Goal: Task Accomplishment & Management: Manage account settings

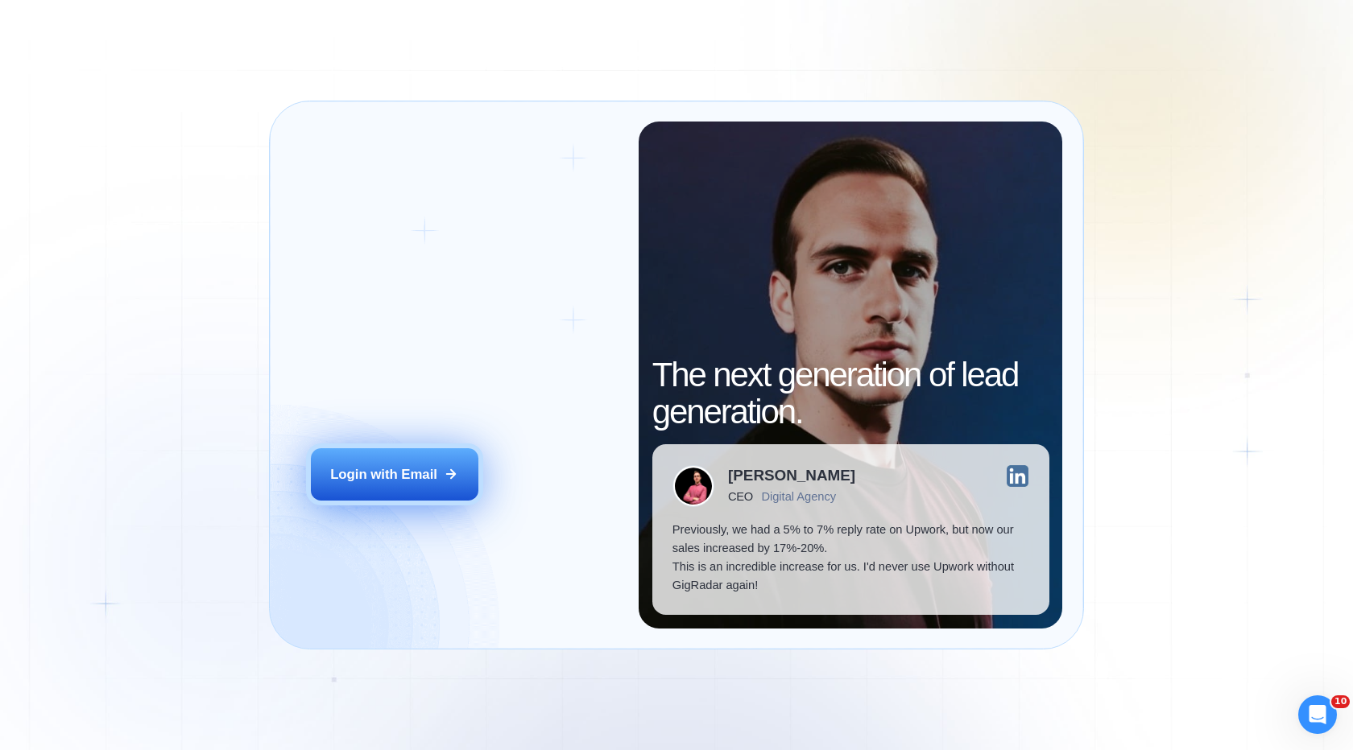
click at [415, 486] on button "Login with Email" at bounding box center [394, 474] width 167 height 52
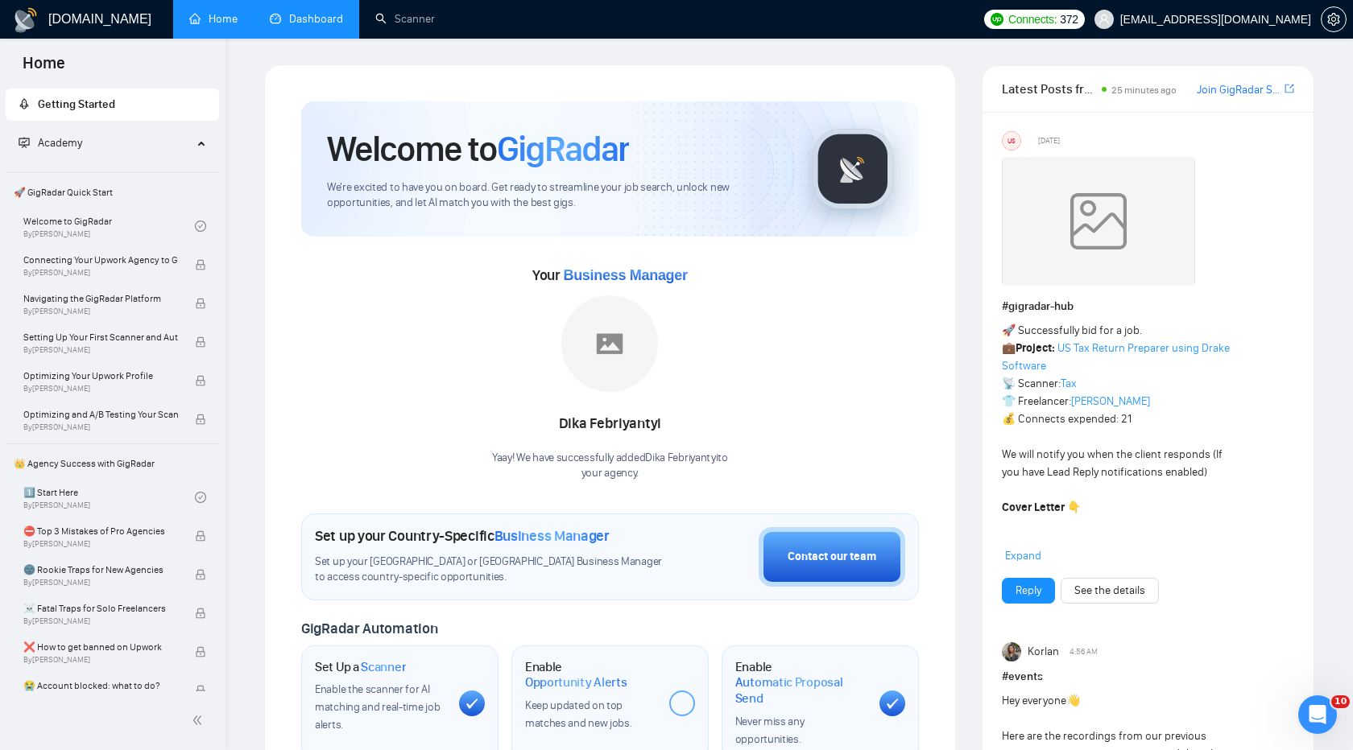
click at [271, 12] on link "Dashboard" at bounding box center [306, 19] width 73 height 14
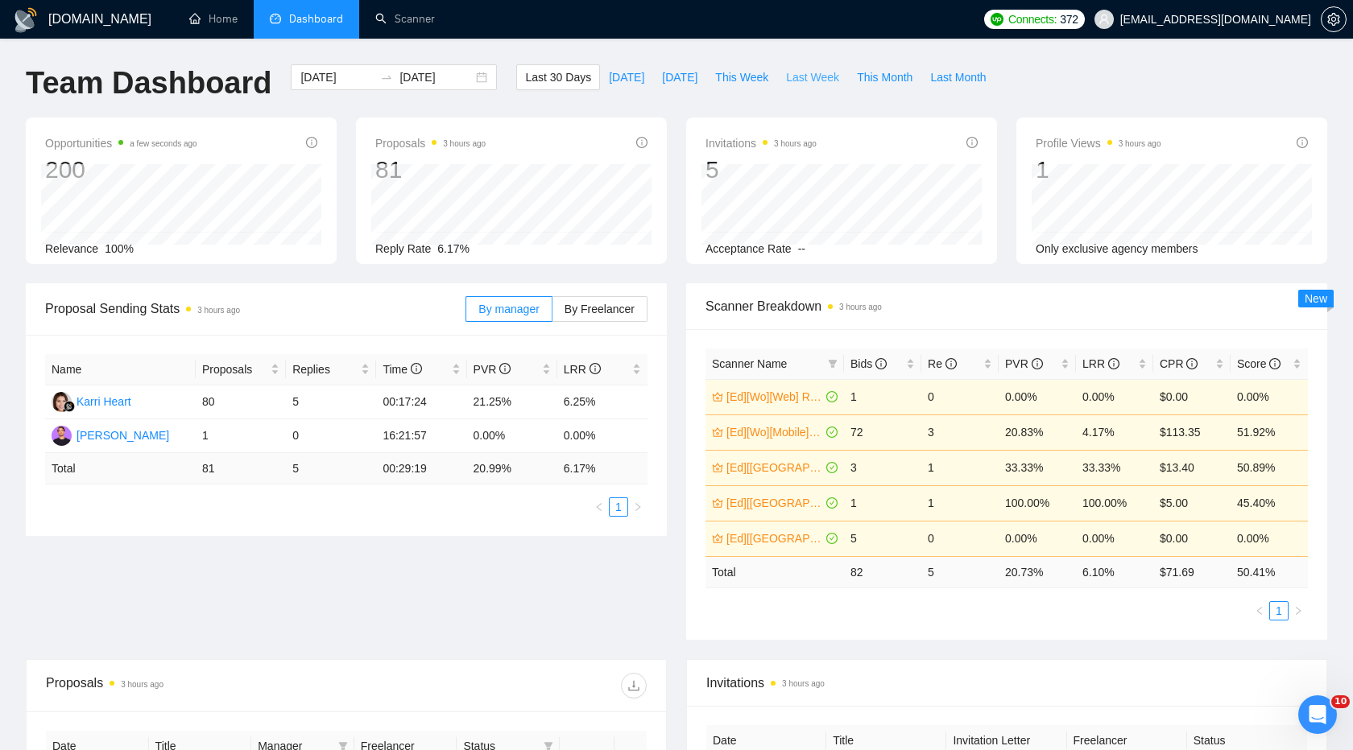
click at [814, 81] on span "Last Week" at bounding box center [812, 77] width 53 height 18
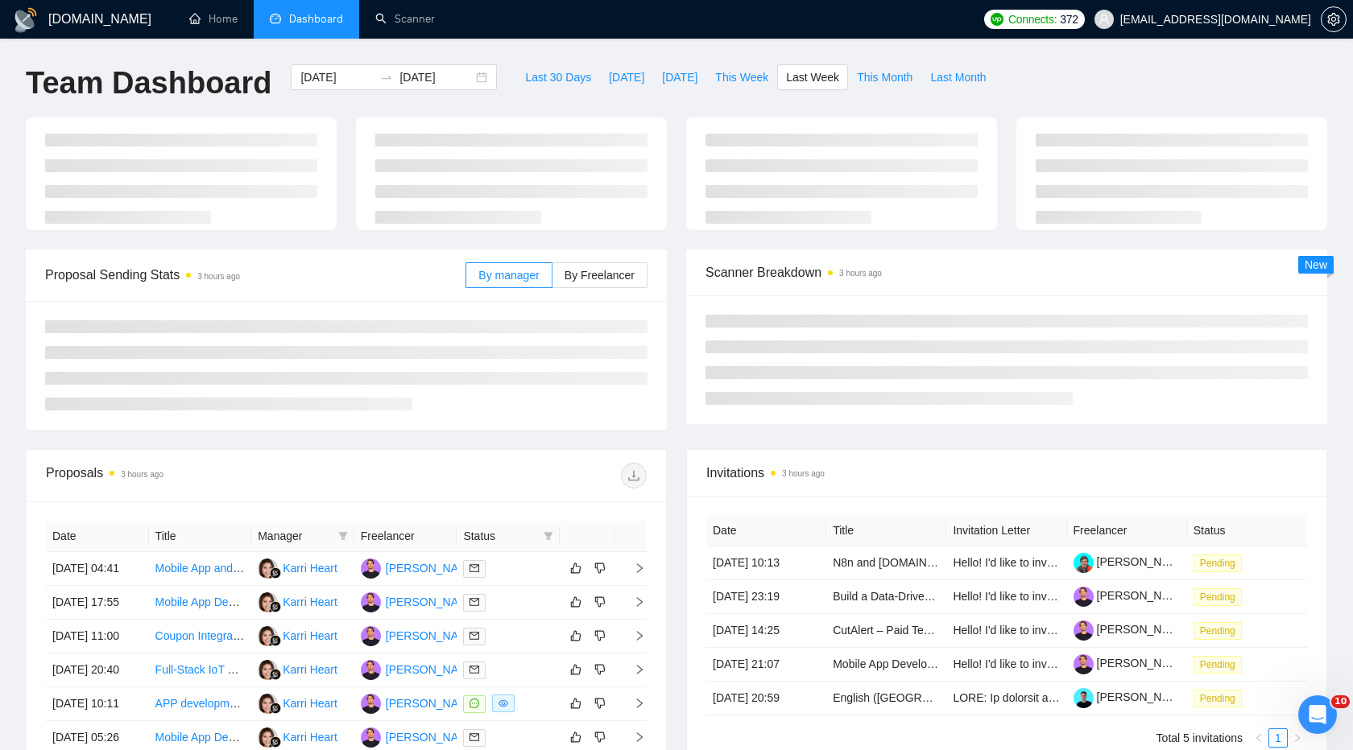
type input "[DATE]"
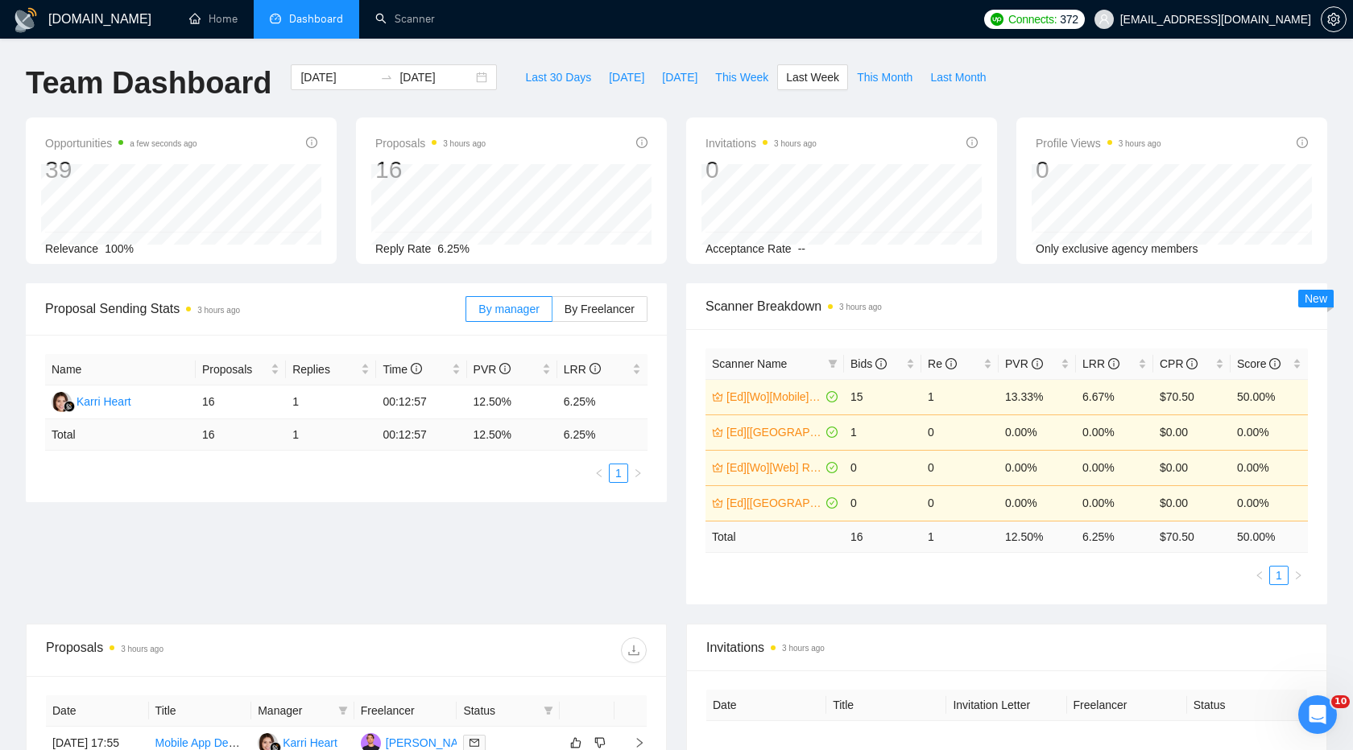
scroll to position [39, 0]
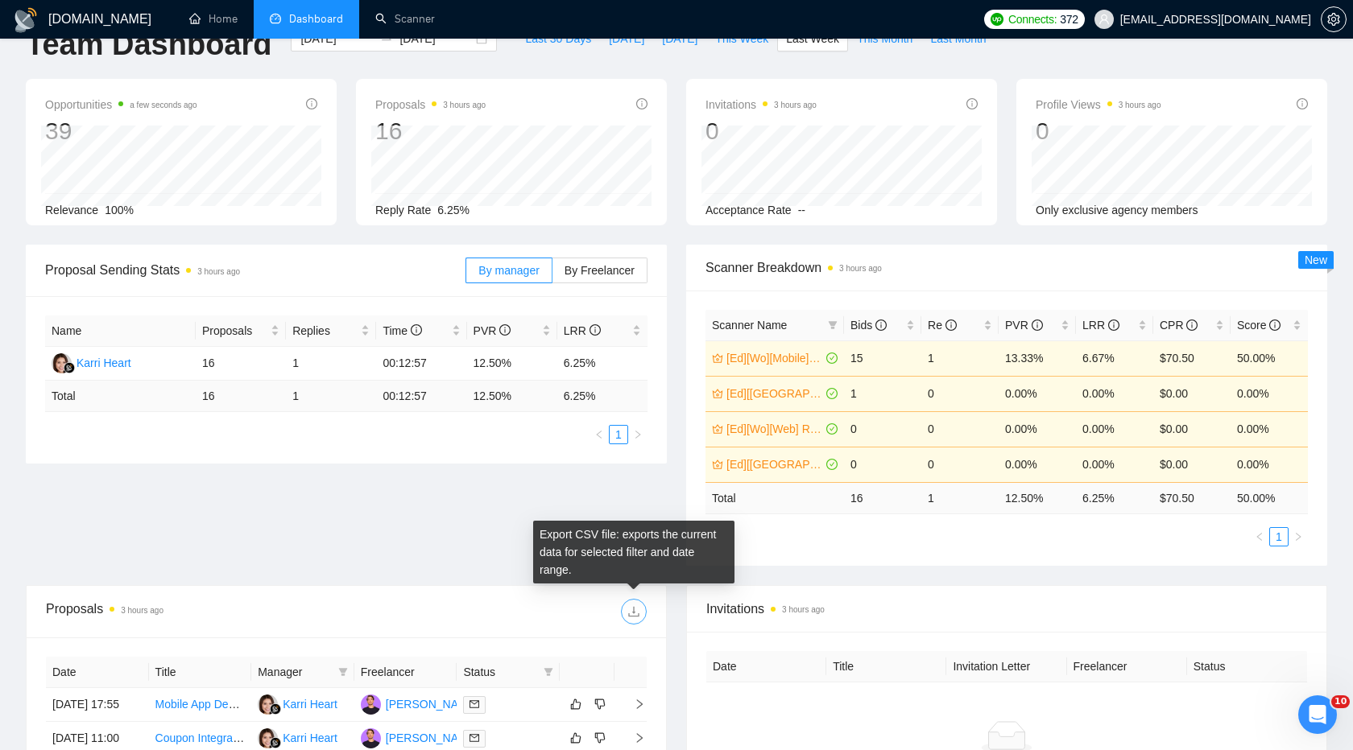
click at [635, 612] on icon "download" at bounding box center [633, 612] width 10 height 10
